Goal: Information Seeking & Learning: Compare options

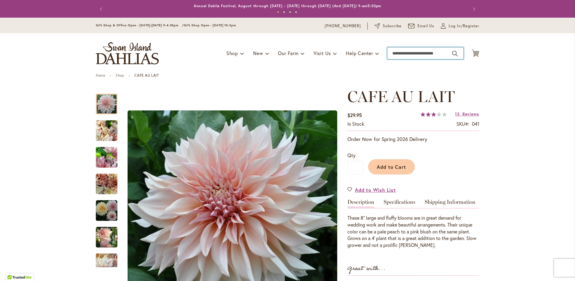
click at [431, 50] on input "Search" at bounding box center [425, 53] width 76 height 12
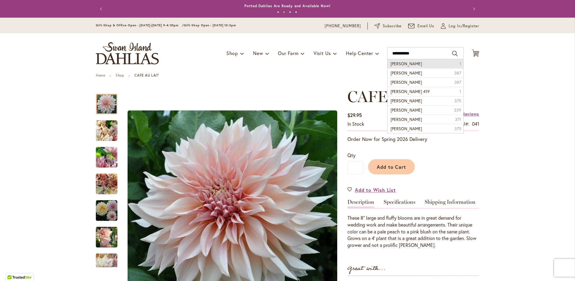
click at [404, 63] on span "Lora ashley" at bounding box center [406, 64] width 31 height 6
type input "**********"
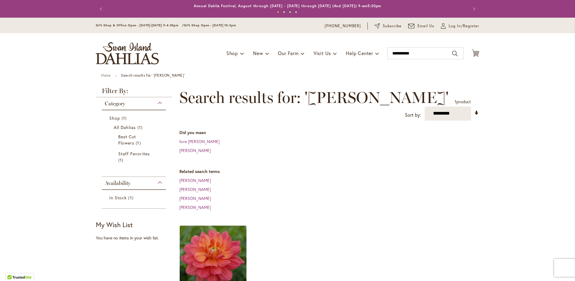
click at [202, 250] on img at bounding box center [213, 259] width 70 height 70
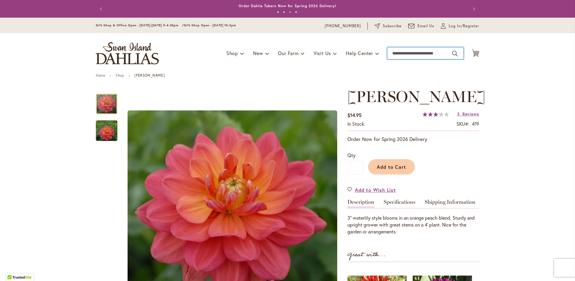
click at [411, 53] on input "Search" at bounding box center [425, 53] width 76 height 12
type input "*"
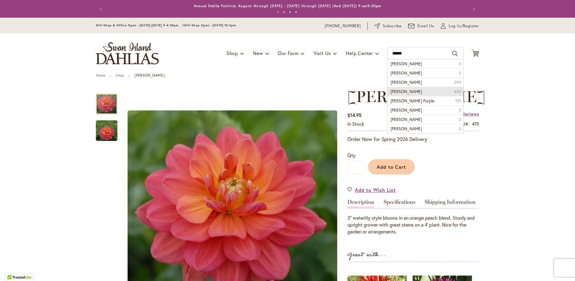
click at [412, 94] on span "Thomas A Edison" at bounding box center [406, 92] width 31 height 6
type input "**********"
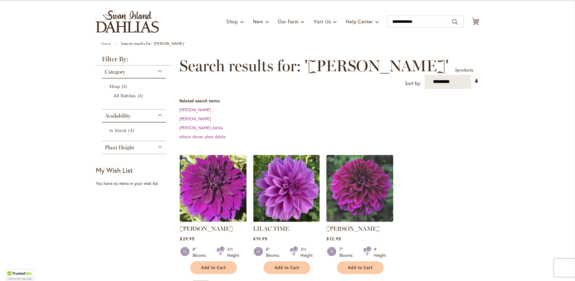
scroll to position [60, 0]
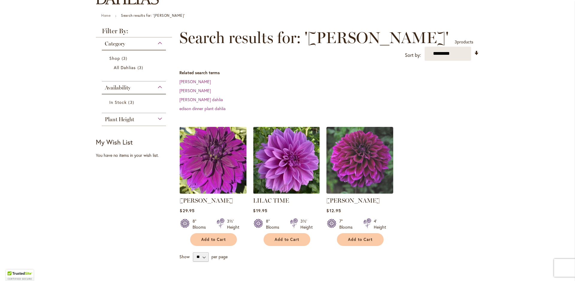
click at [217, 164] on img at bounding box center [213, 160] width 70 height 70
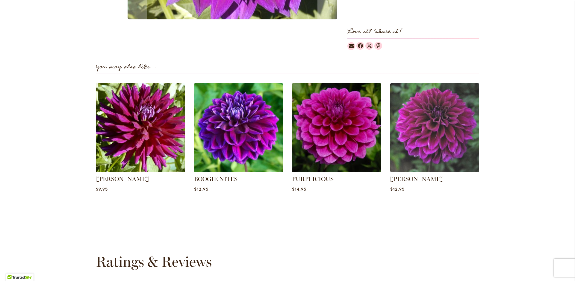
scroll to position [161, 0]
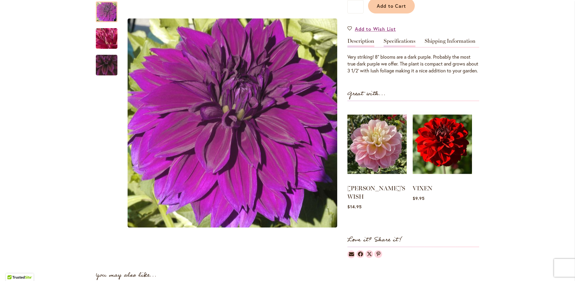
click at [389, 47] on link "Specifications" at bounding box center [400, 42] width 32 height 9
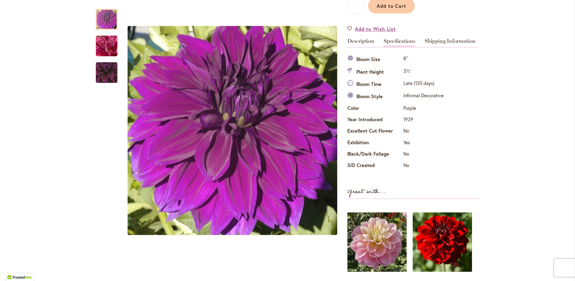
scroll to position [0, 0]
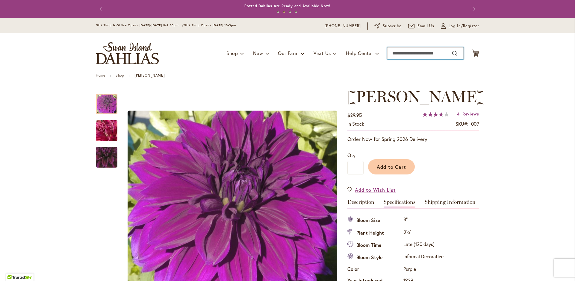
click at [406, 52] on input "Search" at bounding box center [425, 53] width 76 height 12
type input "*******"
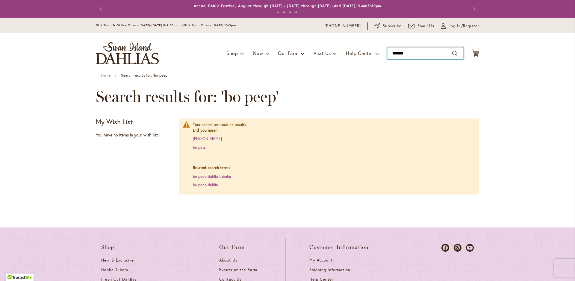
click at [419, 53] on input "*******" at bounding box center [425, 53] width 76 height 12
type input "*******"
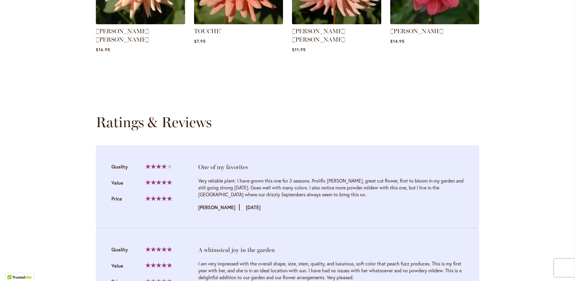
scroll to position [60, 0]
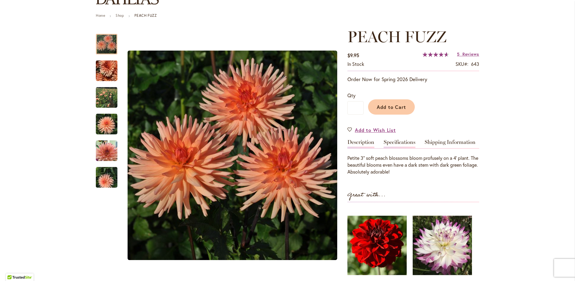
click at [401, 144] on link "Specifications" at bounding box center [400, 144] width 32 height 9
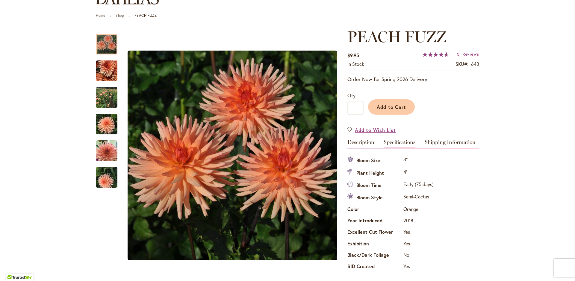
scroll to position [0, 0]
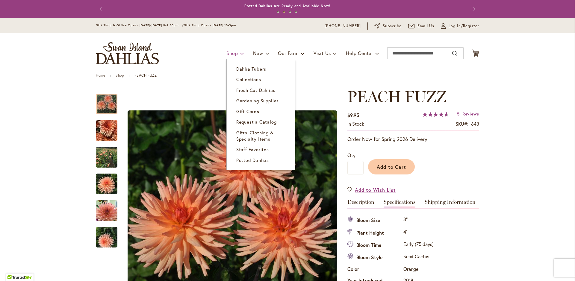
click at [234, 55] on link "Shop" at bounding box center [236, 53] width 18 height 11
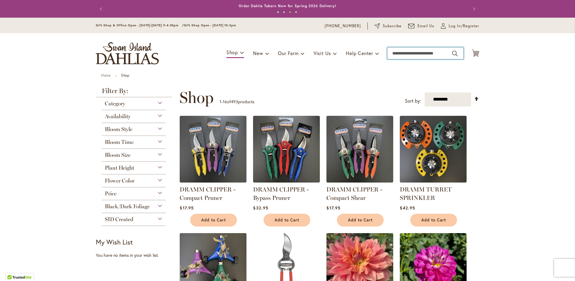
click at [414, 55] on input "Search" at bounding box center [425, 53] width 76 height 12
click at [158, 105] on div "Category" at bounding box center [134, 102] width 64 height 10
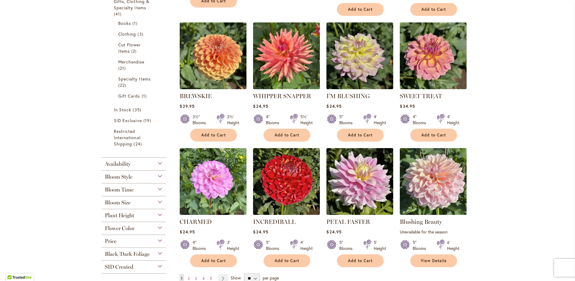
scroll to position [427, 0]
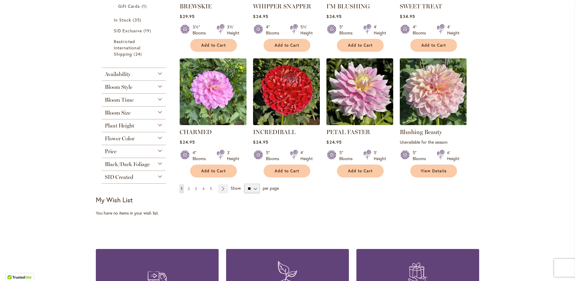
click at [158, 87] on div "Bloom Style" at bounding box center [134, 86] width 64 height 10
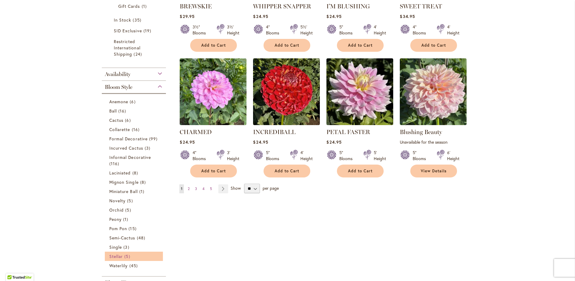
click at [124, 256] on span "5 items" at bounding box center [127, 256] width 7 height 6
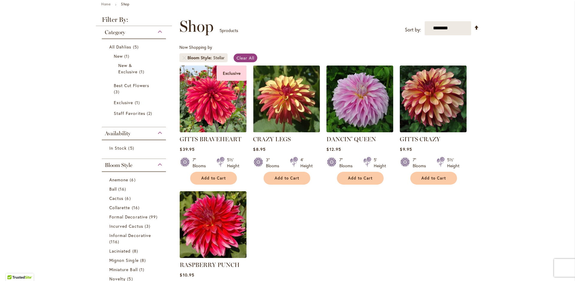
scroll to position [191, 0]
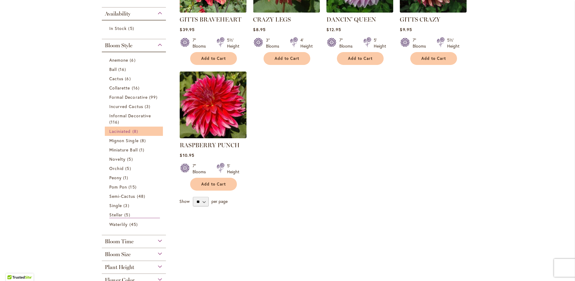
click at [125, 130] on span "Laciniated" at bounding box center [120, 132] width 22 height 6
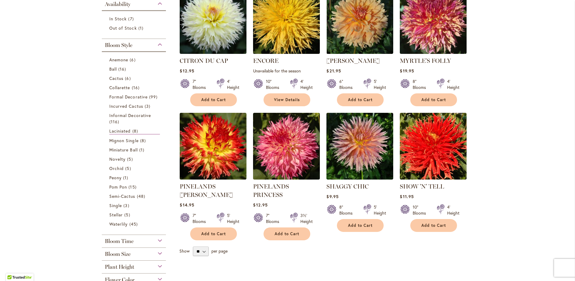
scroll to position [210, 0]
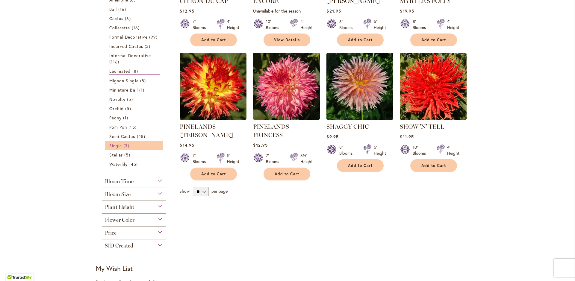
click at [109, 146] on span "Single" at bounding box center [115, 146] width 13 height 6
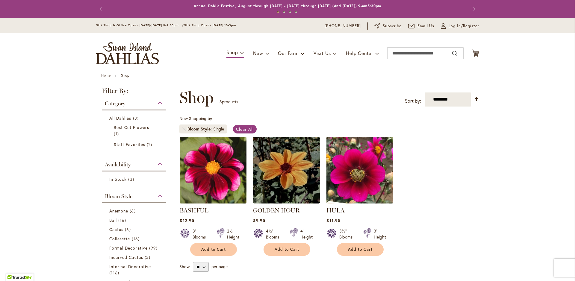
scroll to position [120, 0]
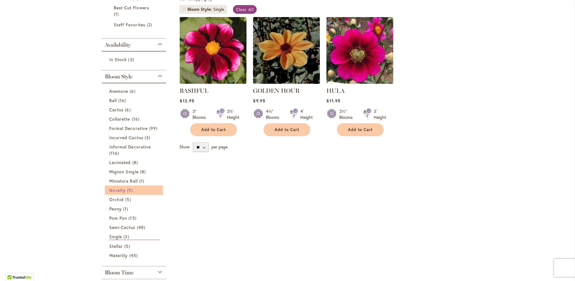
click at [119, 191] on span "Novelty" at bounding box center [117, 191] width 16 height 6
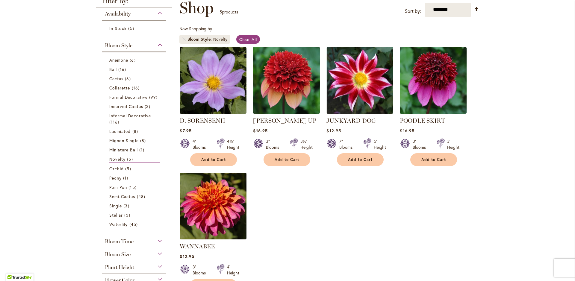
scroll to position [120, 0]
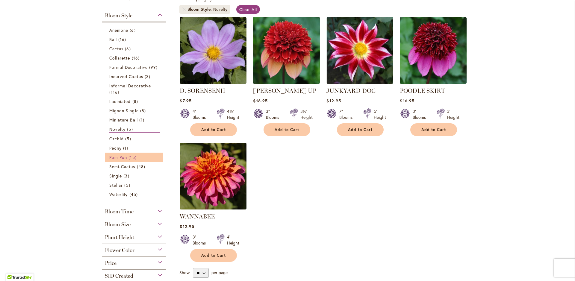
click at [118, 159] on span "Pom Pon" at bounding box center [118, 158] width 18 height 6
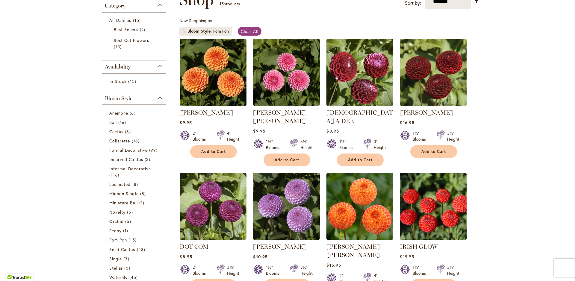
scroll to position [38, 0]
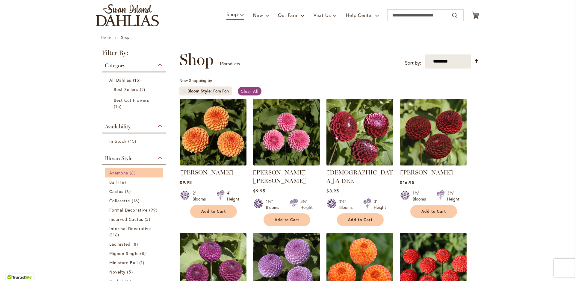
click at [126, 173] on span "Anemone" at bounding box center [118, 173] width 19 height 6
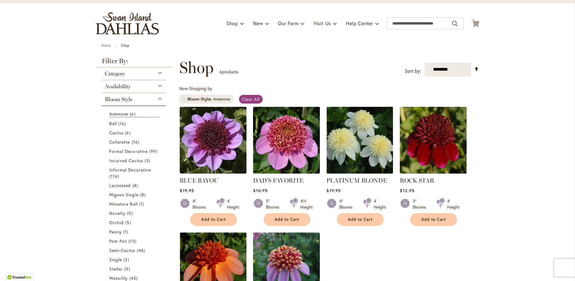
scroll to position [90, 0]
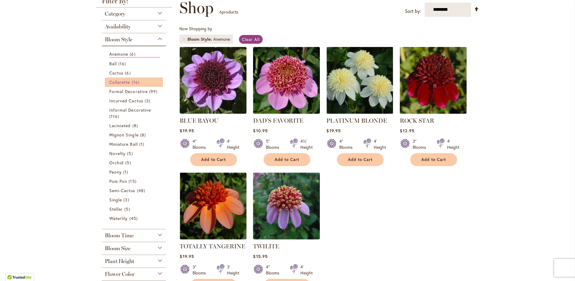
click at [124, 82] on span "Collarette" at bounding box center [119, 82] width 21 height 6
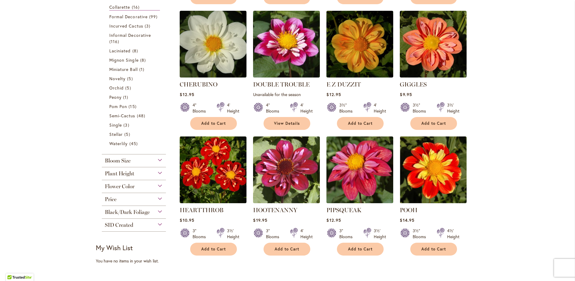
scroll to position [132, 0]
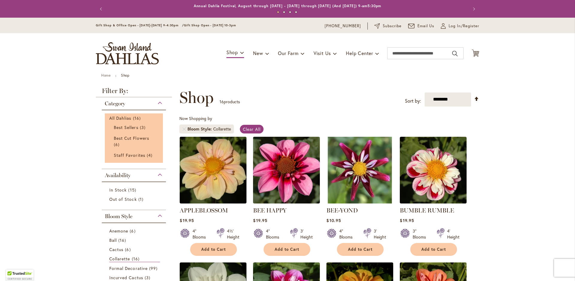
scroll to position [120, 0]
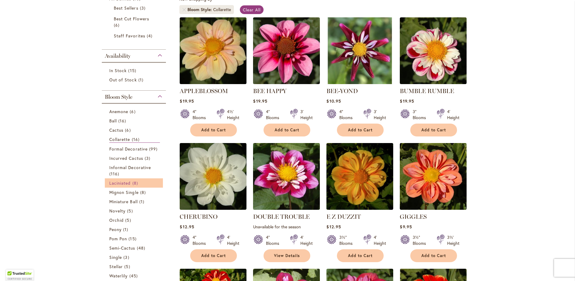
click at [124, 182] on span "Laciniated" at bounding box center [120, 183] width 22 height 6
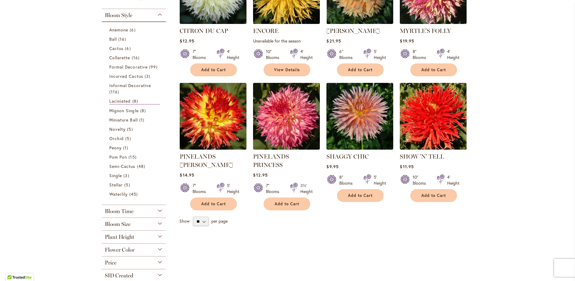
scroll to position [120, 0]
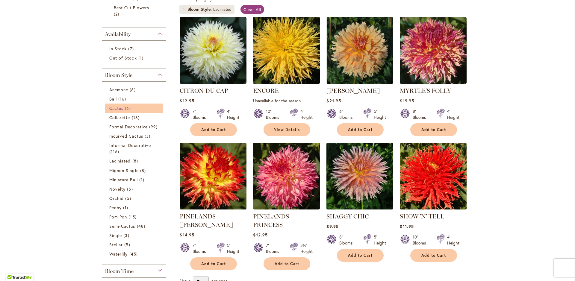
click at [116, 111] on link "Cactus 6 items" at bounding box center [134, 108] width 51 height 6
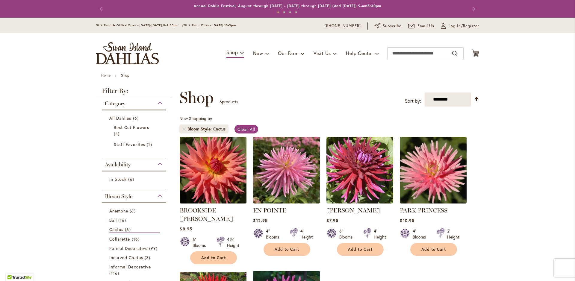
scroll to position [71, 0]
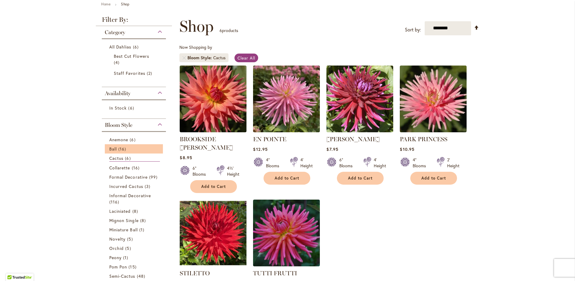
click at [126, 152] on li "Ball 16 items" at bounding box center [134, 148] width 58 height 9
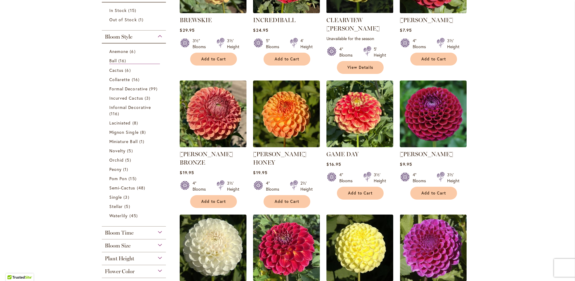
scroll to position [191, 0]
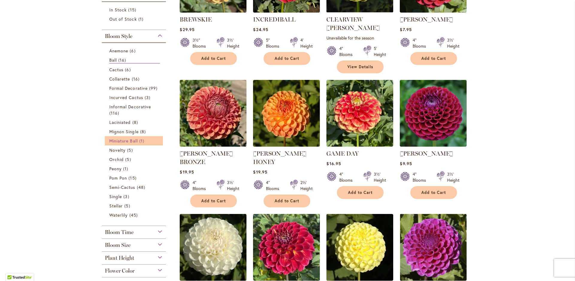
click at [124, 141] on span "Miniature Ball" at bounding box center [123, 141] width 28 height 6
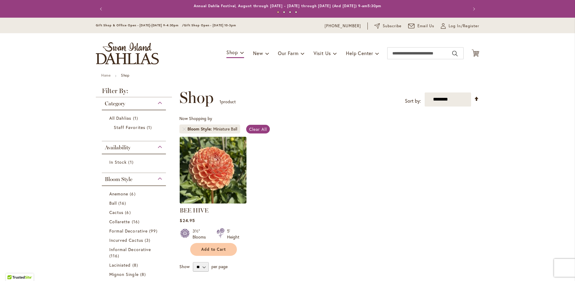
scroll to position [90, 0]
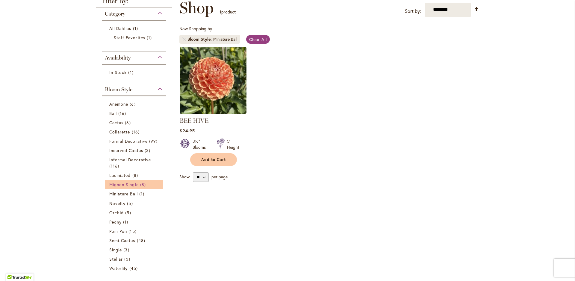
click at [131, 185] on span "Mignon Single" at bounding box center [123, 185] width 29 height 6
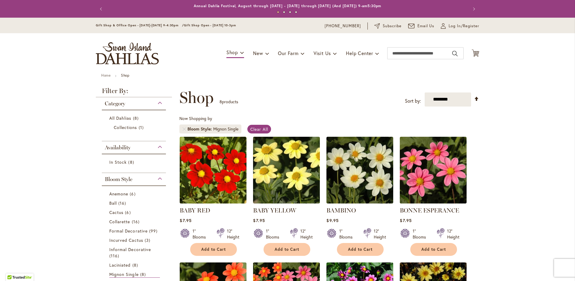
scroll to position [150, 0]
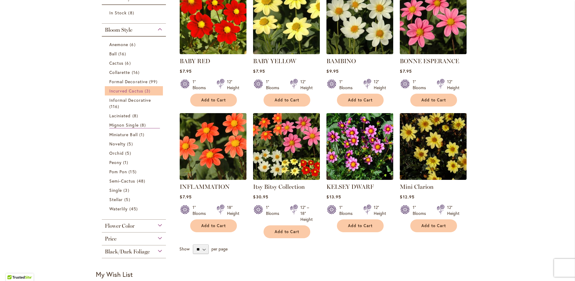
click at [128, 92] on span "Incurved Cactus" at bounding box center [126, 91] width 34 height 6
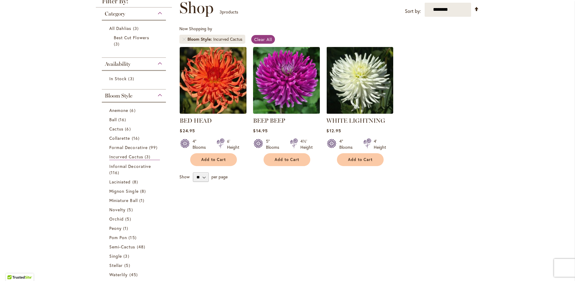
scroll to position [210, 0]
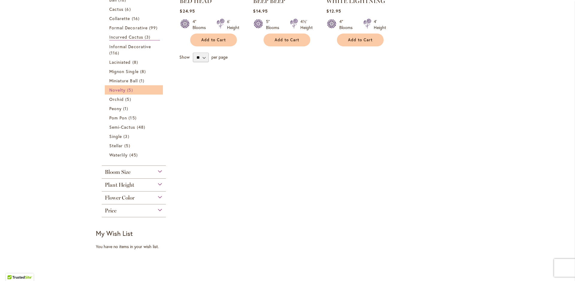
click at [113, 91] on span "Novelty" at bounding box center [117, 90] width 16 height 6
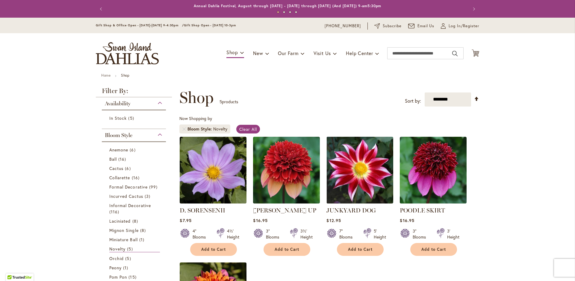
scroll to position [150, 0]
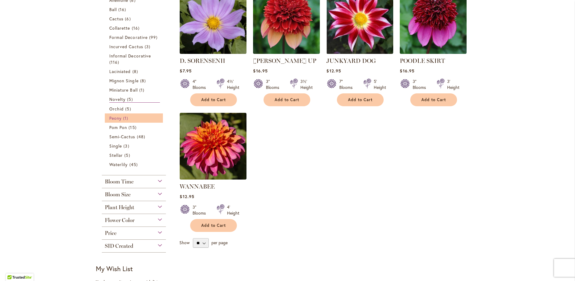
click at [114, 118] on span "Peony" at bounding box center [115, 118] width 12 height 6
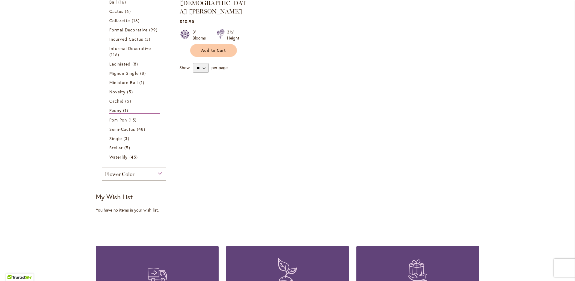
scroll to position [210, 0]
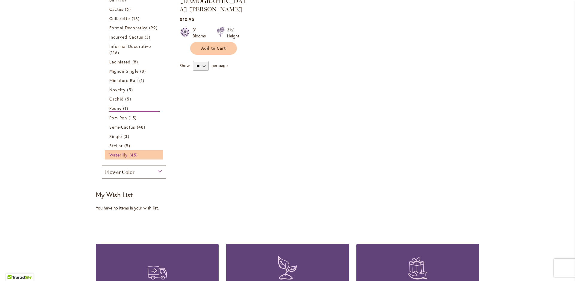
click at [117, 155] on span "Waterlily" at bounding box center [118, 155] width 18 height 6
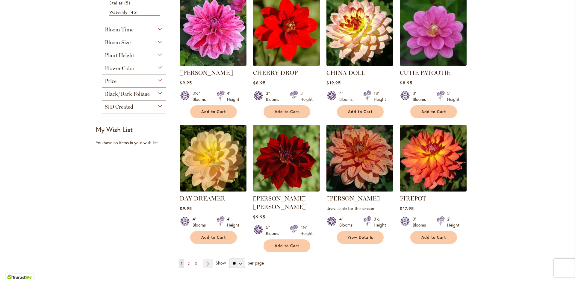
scroll to position [210, 0]
